Goal: Information Seeking & Learning: Find specific fact

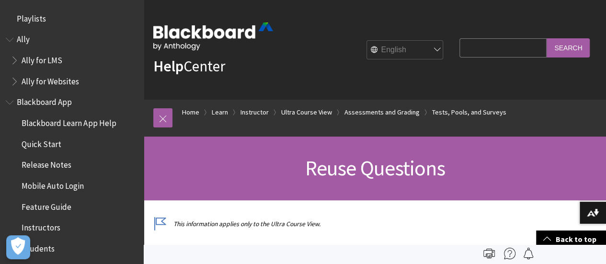
scroll to position [1590, 0]
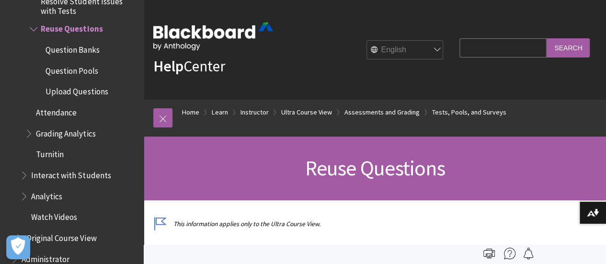
click at [474, 56] on input "Search Query" at bounding box center [502, 47] width 87 height 19
click at [497, 49] on input "course previlage" at bounding box center [502, 47] width 87 height 19
type input "course previlage"
click at [560, 46] on input "Search" at bounding box center [567, 47] width 43 height 19
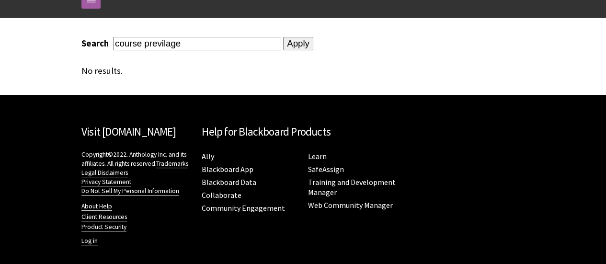
scroll to position [119, 0]
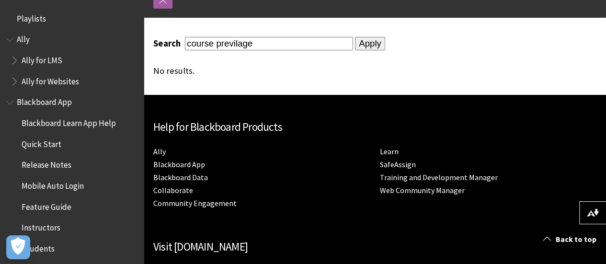
click at [237, 43] on input "course previlage" at bounding box center [269, 43] width 168 height 13
type input "course prevrlage"
click at [355, 37] on input "Apply" at bounding box center [370, 43] width 30 height 13
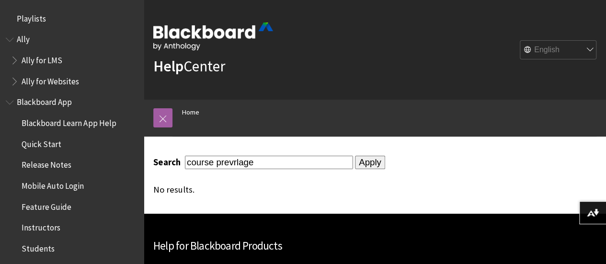
click at [277, 163] on input "course prevrlage" at bounding box center [269, 162] width 168 height 13
type input "course previlage"
click at [355, 168] on input "Apply" at bounding box center [370, 162] width 30 height 13
